Goal: Transaction & Acquisition: Purchase product/service

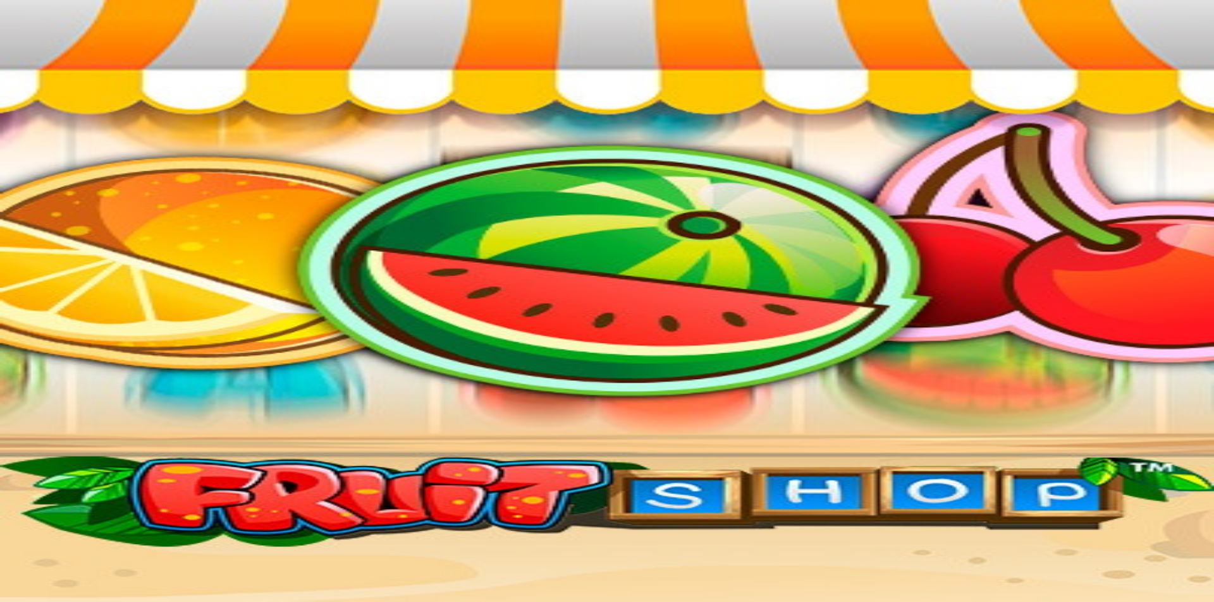
click at [39, 162] on span "Talletus" at bounding box center [24, 157] width 28 height 9
drag, startPoint x: 186, startPoint y: 261, endPoint x: 128, endPoint y: 255, distance: 58.5
drag, startPoint x: 280, startPoint y: 130, endPoint x: 157, endPoint y: 128, distance: 122.7
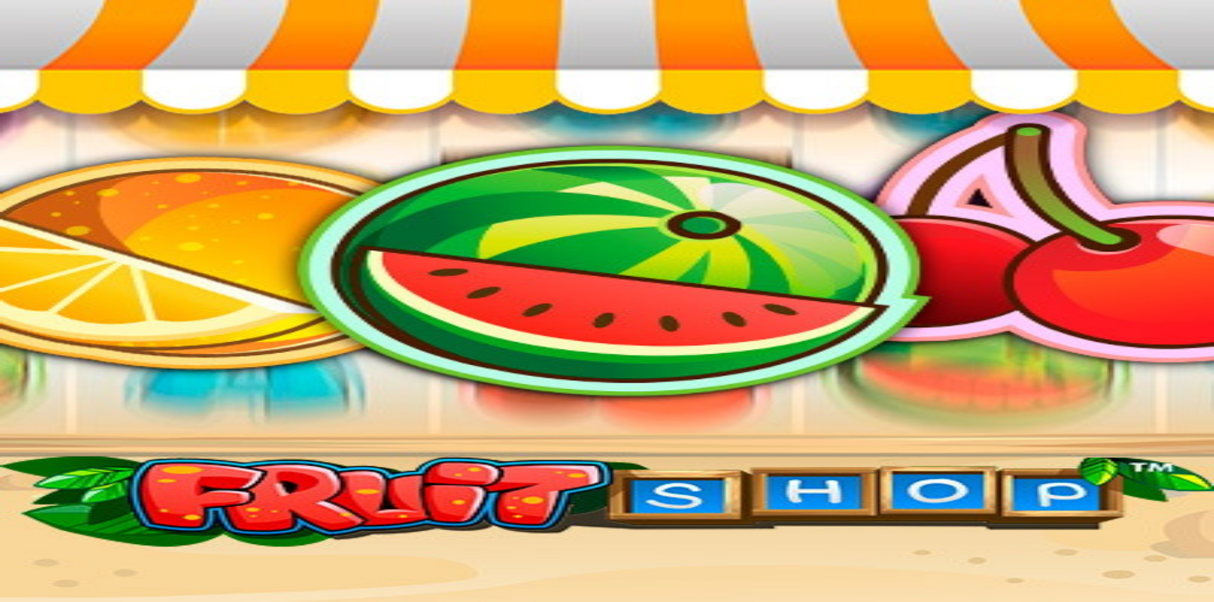
drag, startPoint x: 362, startPoint y: 111, endPoint x: 226, endPoint y: 115, distance: 136.0
drag, startPoint x: 326, startPoint y: 107, endPoint x: 254, endPoint y: 108, distance: 72.1
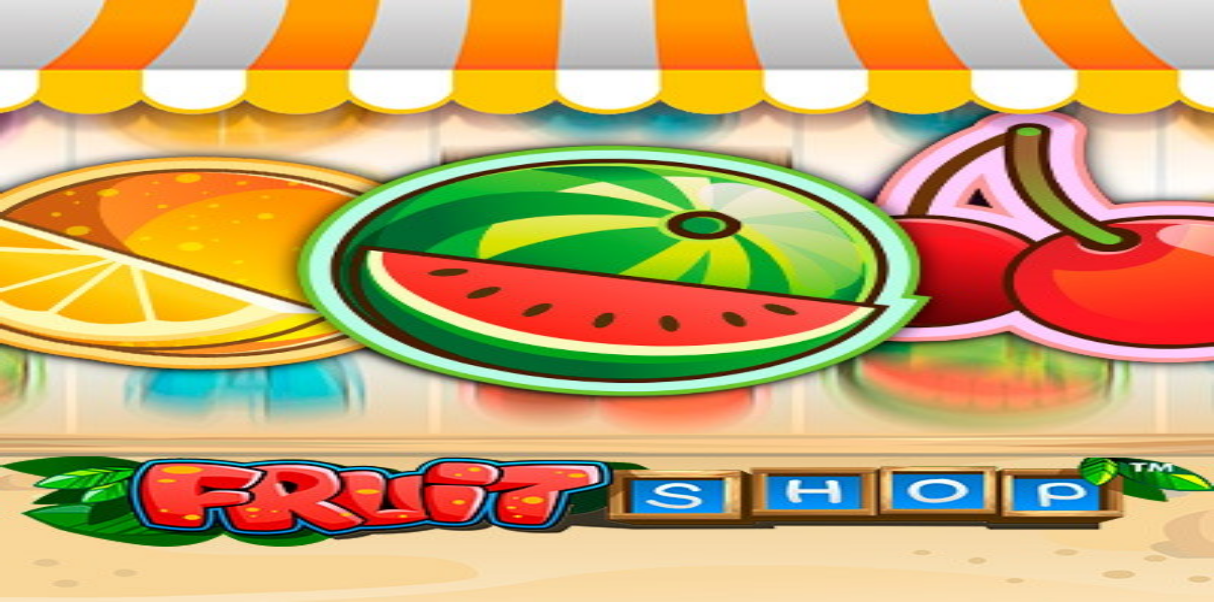
type input "**"
click at [55, 185] on span "Kasino" at bounding box center [44, 179] width 28 height 11
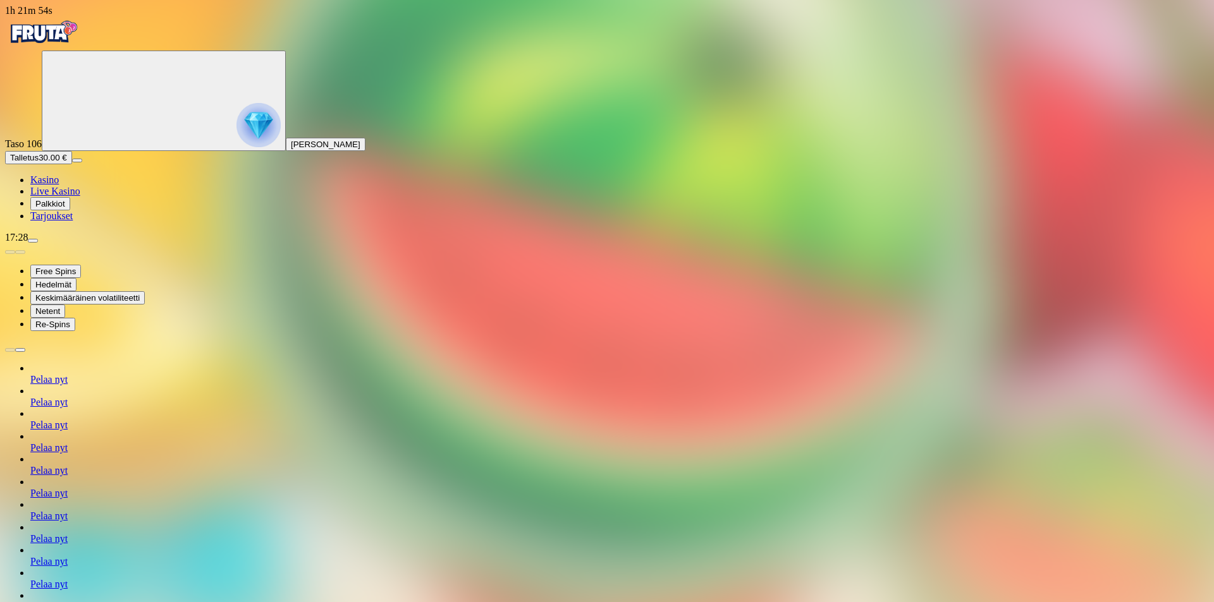
click at [39, 162] on span "Talletus" at bounding box center [24, 157] width 28 height 9
drag, startPoint x: 313, startPoint y: 109, endPoint x: 240, endPoint y: 106, distance: 73.4
drag, startPoint x: 241, startPoint y: 115, endPoint x: 216, endPoint y: 112, distance: 25.5
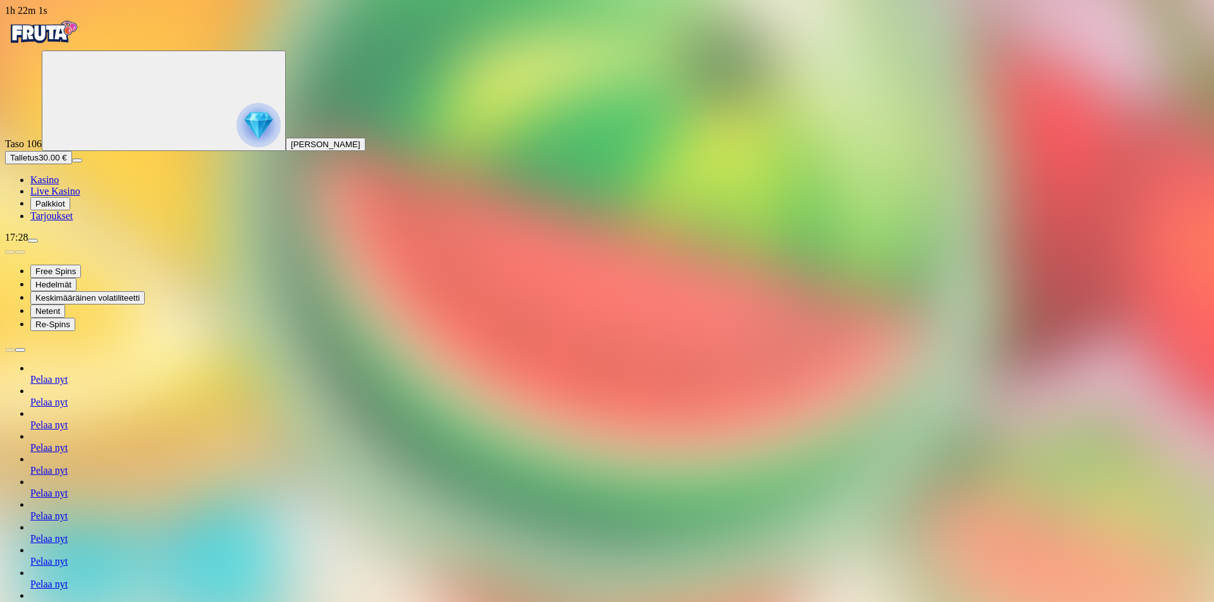
drag, startPoint x: 327, startPoint y: 119, endPoint x: 184, endPoint y: 116, distance: 142.9
drag, startPoint x: 346, startPoint y: 120, endPoint x: 176, endPoint y: 107, distance: 171.2
click at [61, 209] on span "Palkkiot" at bounding box center [50, 203] width 30 height 9
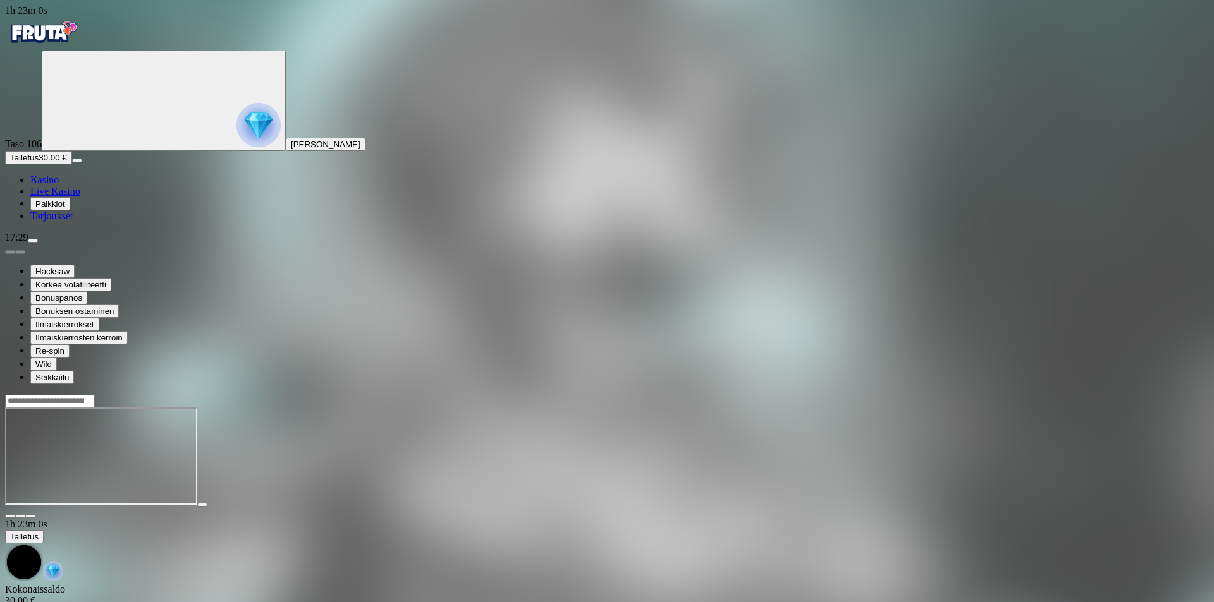
click at [59, 185] on span "Kasino" at bounding box center [44, 179] width 28 height 11
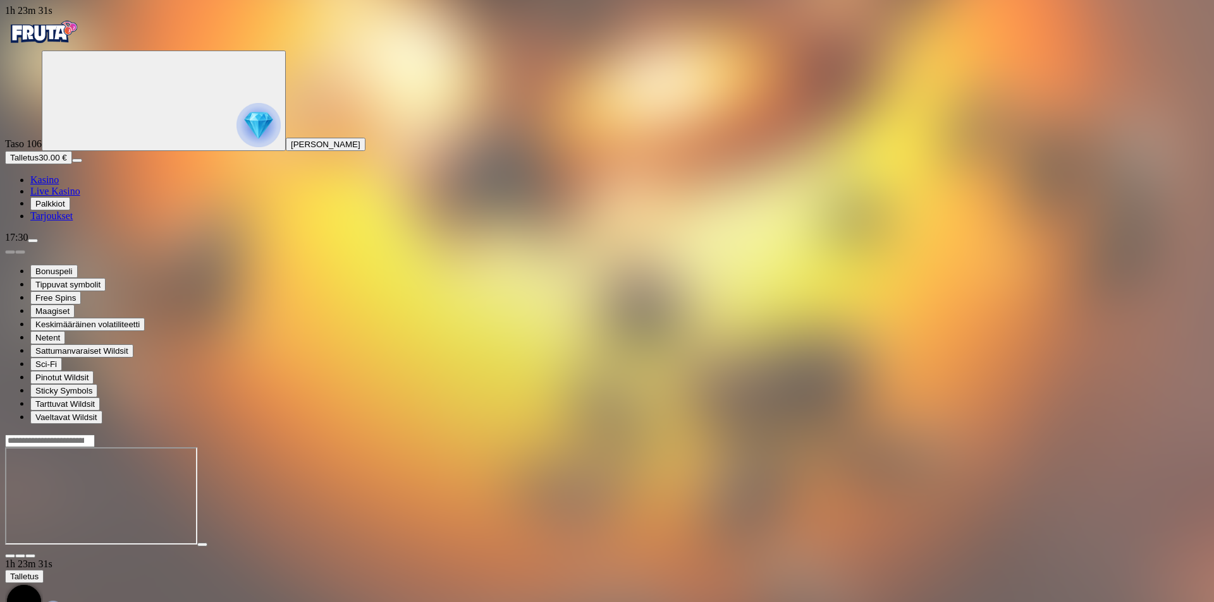
click at [39, 162] on span "Talletus" at bounding box center [24, 157] width 28 height 9
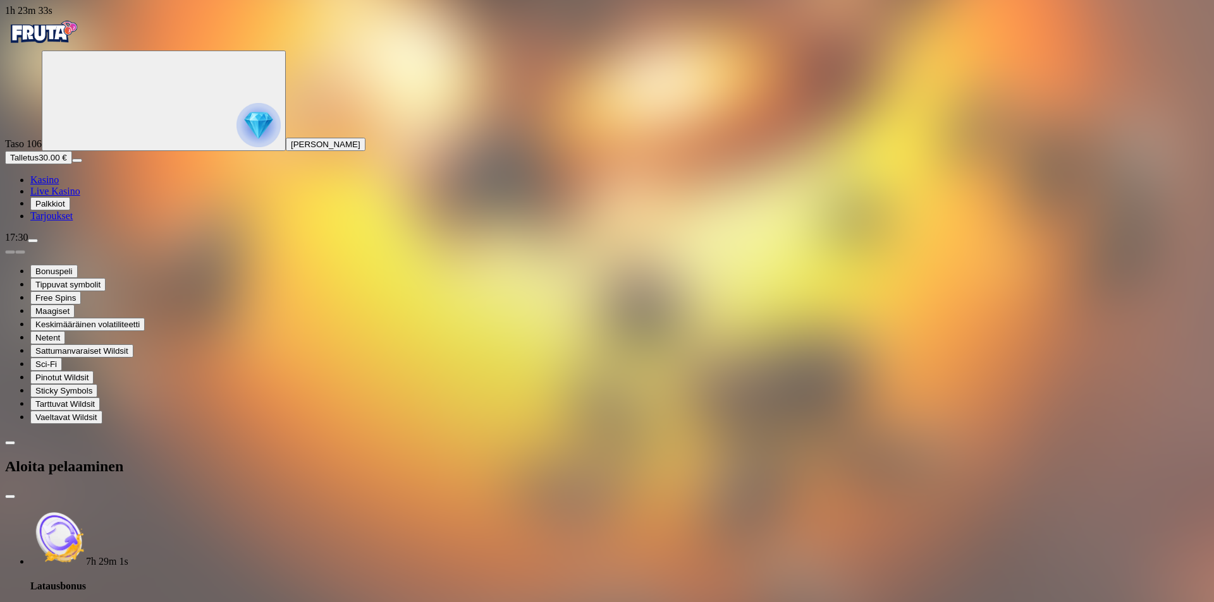
drag, startPoint x: 186, startPoint y: 253, endPoint x: 113, endPoint y: 251, distance: 72.7
click at [118, 251] on div "1h 23m 33s Taso 106 [PERSON_NAME] Talletus 30.00 € Kasino Live Kasino Palkkiot …" at bounding box center [607, 408] width 1204 height 807
type input "**"
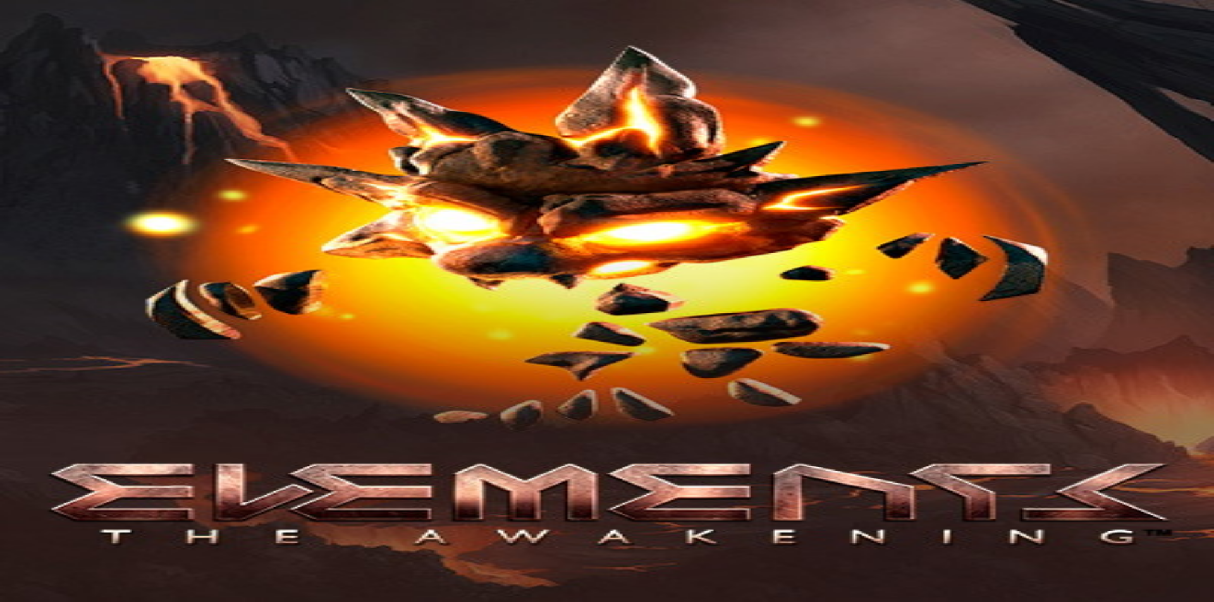
click at [59, 185] on span "Kasino" at bounding box center [44, 179] width 28 height 11
